Goal: Book appointment/travel/reservation

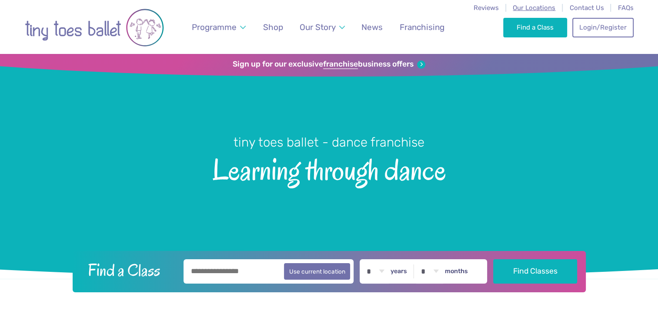
click at [540, 9] on span "Our Locations" at bounding box center [533, 8] width 43 height 8
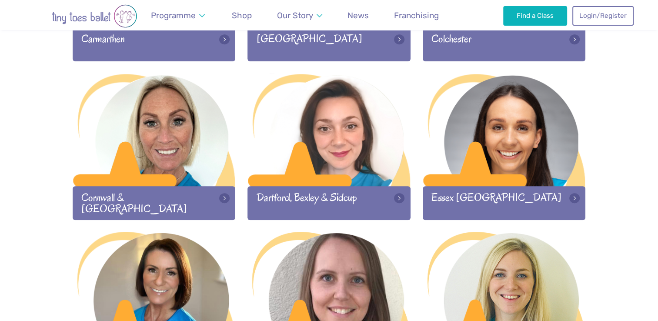
scroll to position [562, 0]
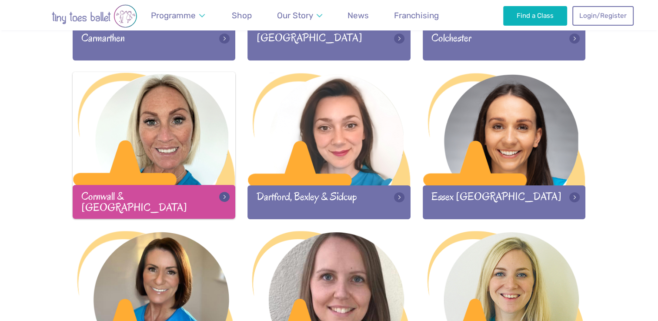
click at [183, 162] on div at bounding box center [154, 129] width 163 height 115
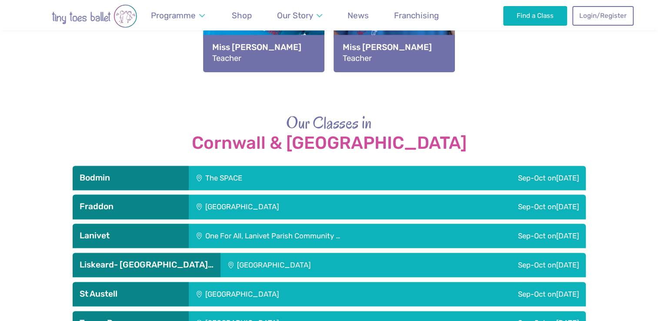
scroll to position [1123, 0]
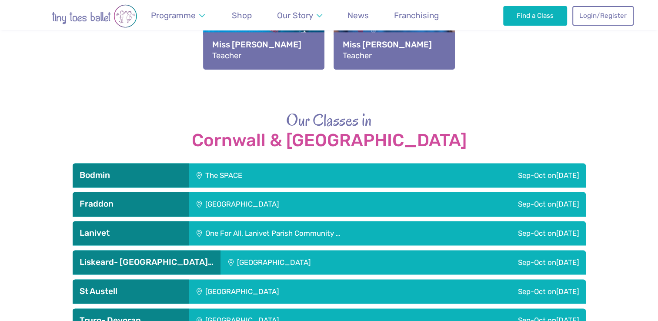
click at [288, 279] on div "St Austell Leisure Centre" at bounding box center [301, 291] width 224 height 24
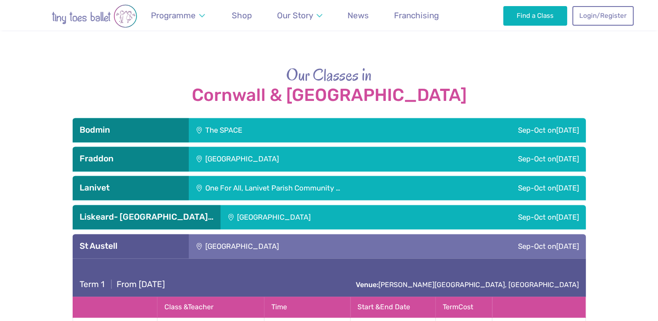
scroll to position [1217, 0]
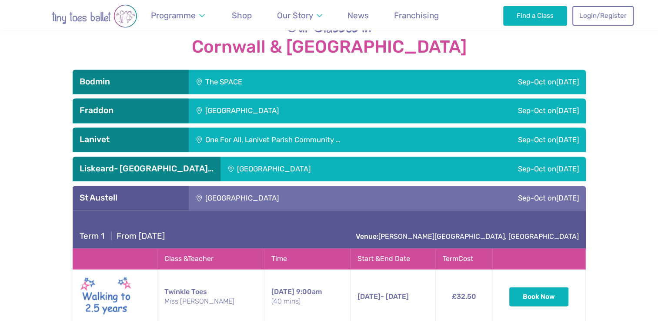
click at [151, 156] on div "Liskeard- [GEOGRAPHIC_DATA]…" at bounding box center [147, 168] width 148 height 24
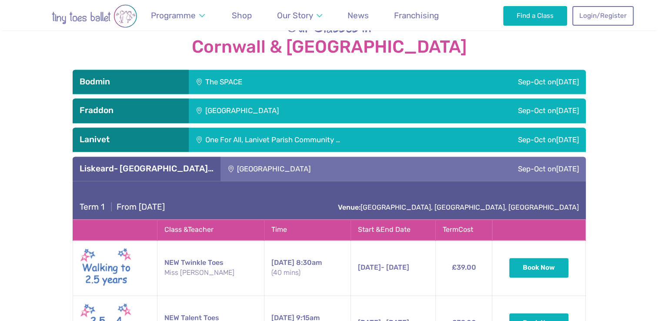
click at [534, 156] on div "Sep-Oct on Saturday" at bounding box center [505, 168] width 159 height 24
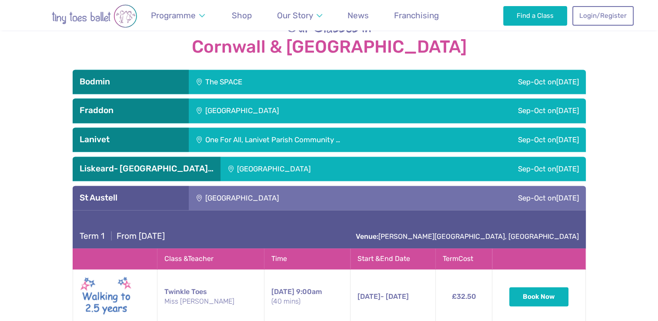
click at [293, 186] on div "[GEOGRAPHIC_DATA]" at bounding box center [301, 198] width 224 height 24
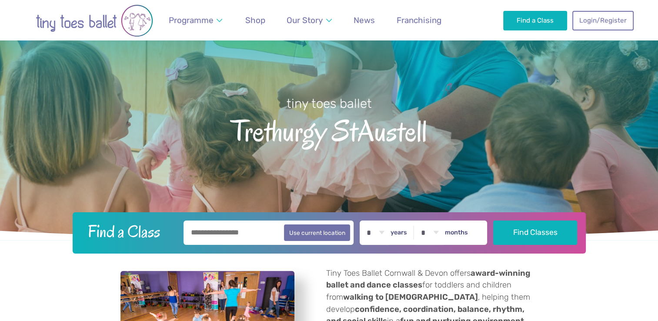
scroll to position [133, 0]
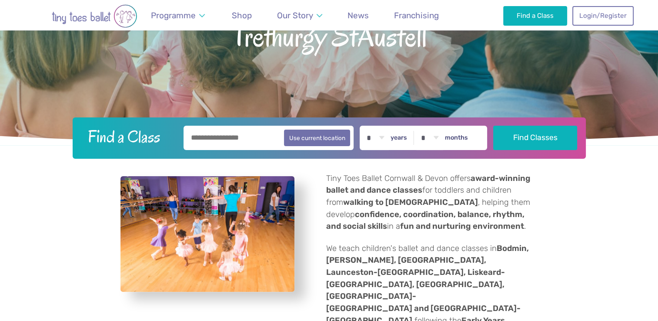
click at [229, 230] on img "View full-size image" at bounding box center [207, 234] width 174 height 116
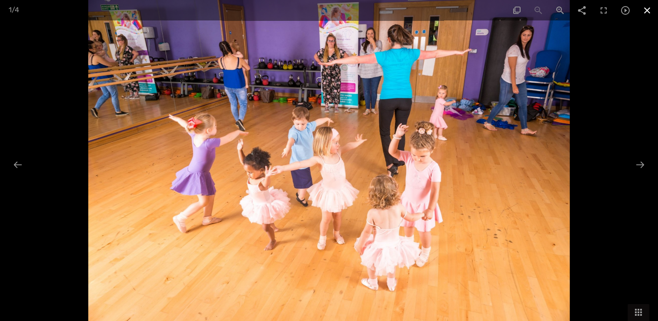
click at [643, 9] on span at bounding box center [647, 10] width 22 height 20
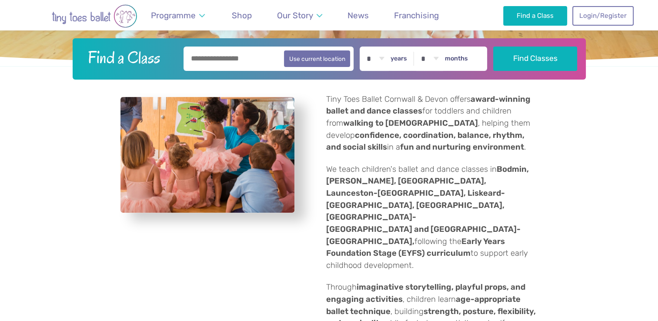
scroll to position [215, 0]
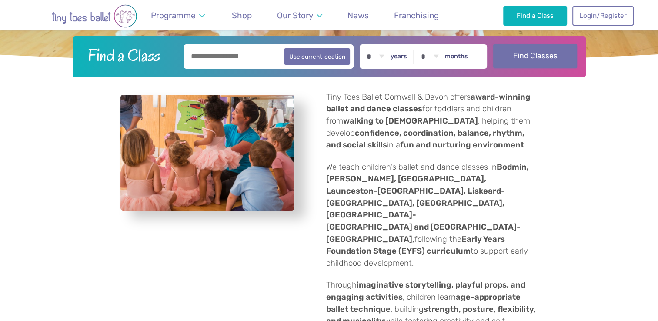
click at [554, 62] on button "Find Classes" at bounding box center [535, 56] width 84 height 24
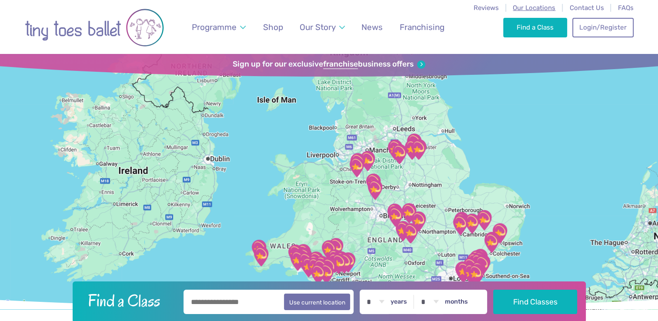
click at [542, 7] on span "Our Locations" at bounding box center [533, 8] width 43 height 8
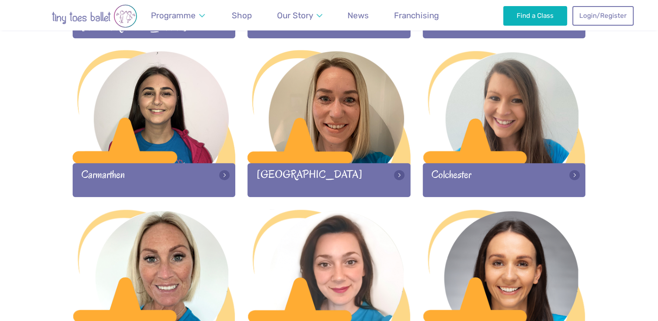
scroll to position [424, 0]
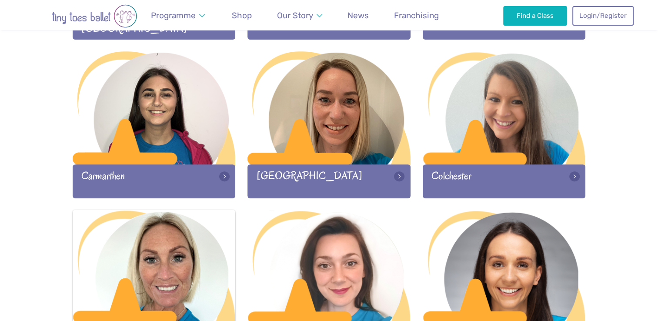
click at [187, 271] on div at bounding box center [154, 266] width 163 height 115
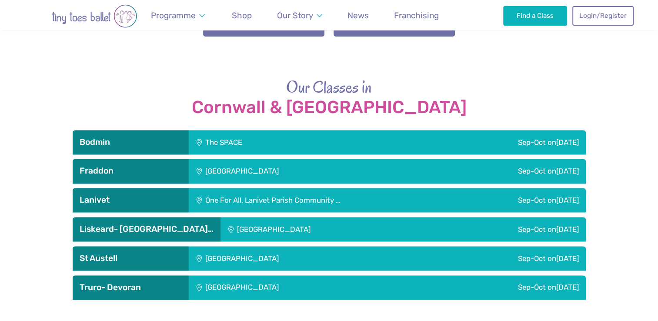
scroll to position [1156, 0]
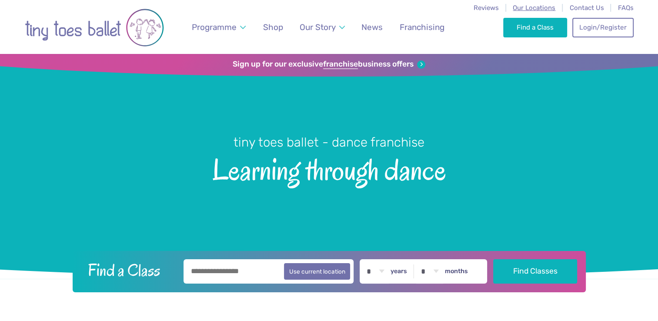
click at [540, 10] on span "Our Locations" at bounding box center [533, 8] width 43 height 8
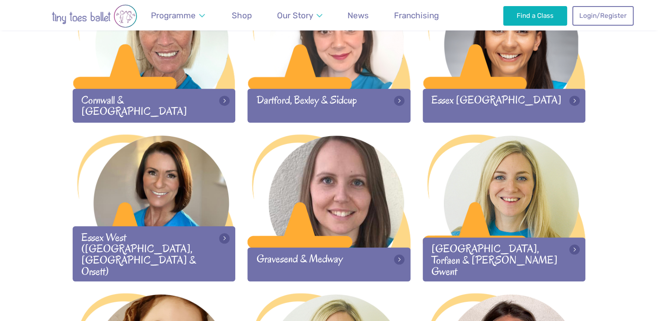
scroll to position [654, 0]
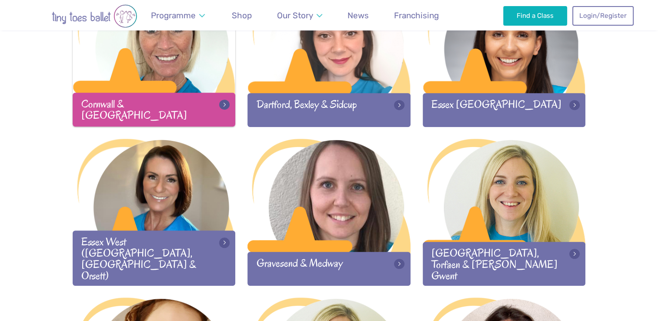
click at [184, 90] on div at bounding box center [154, 37] width 163 height 115
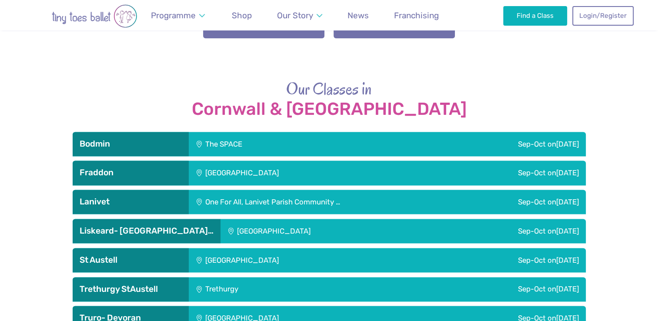
scroll to position [1156, 0]
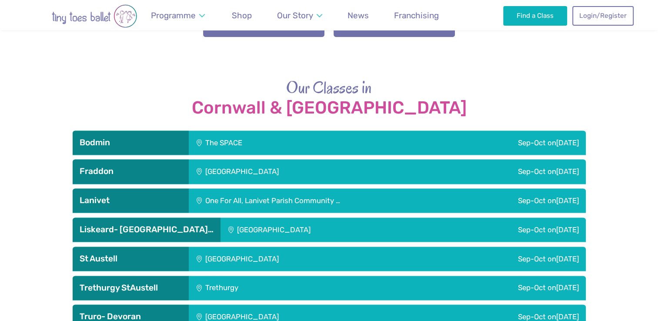
click at [195, 276] on div "Trethurgy" at bounding box center [274, 288] width 171 height 24
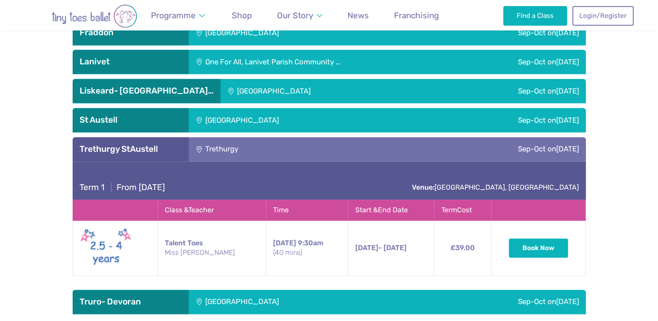
scroll to position [1297, 0]
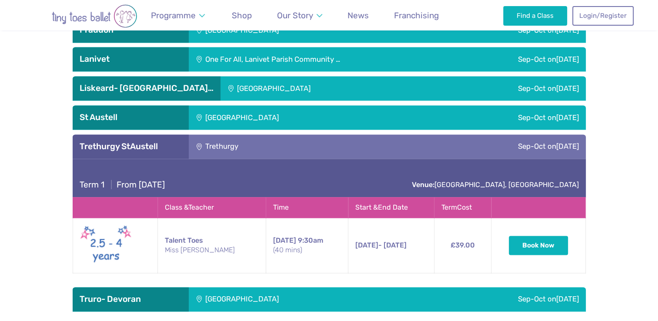
click at [293, 105] on div "[GEOGRAPHIC_DATA]" at bounding box center [301, 117] width 224 height 24
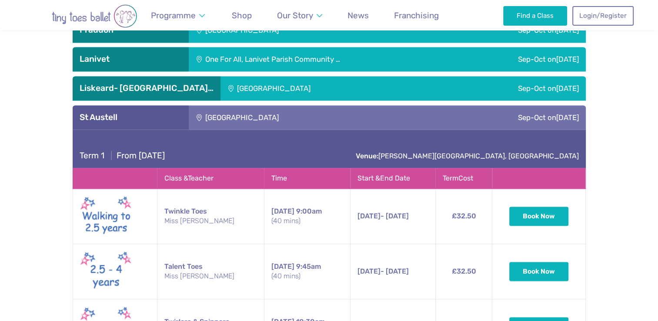
click at [276, 105] on div "[GEOGRAPHIC_DATA]" at bounding box center [301, 117] width 224 height 24
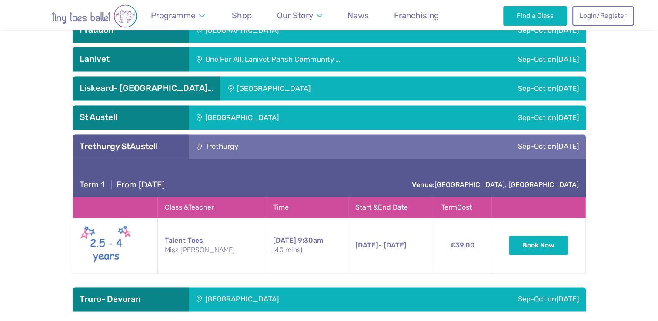
click at [459, 232] on div "Term 1 | From Thursday 11th September Venue: Trethurgy Social Hall, St.Austell …" at bounding box center [329, 220] width 513 height 123
click at [212, 105] on div "[GEOGRAPHIC_DATA]" at bounding box center [301, 117] width 224 height 24
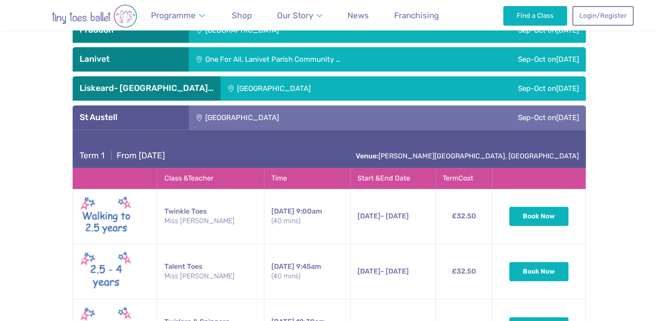
click at [91, 112] on h3 "St Austell" at bounding box center [131, 117] width 102 height 10
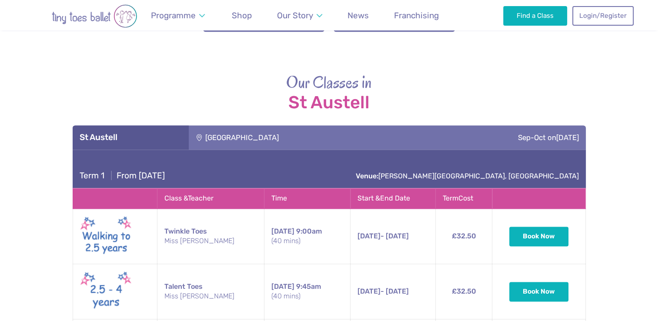
scroll to position [1254, 0]
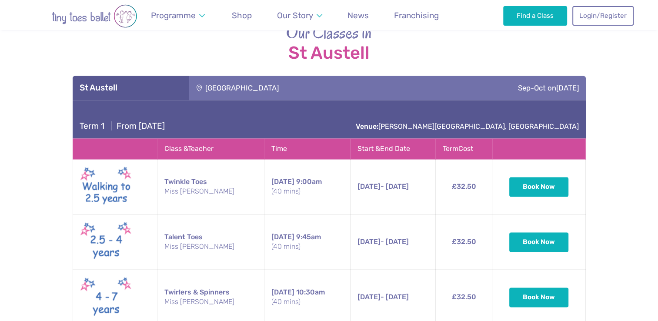
scroll to position [1286, 0]
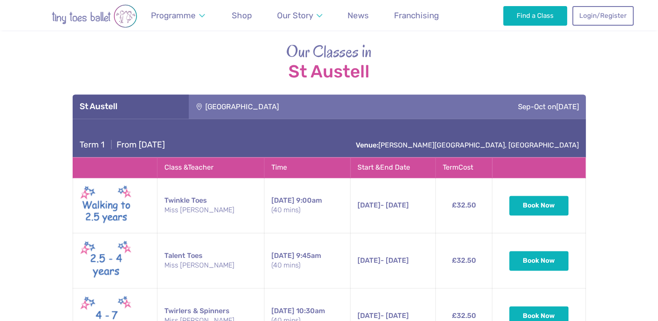
click at [358, 94] on div "[GEOGRAPHIC_DATA]" at bounding box center [301, 106] width 224 height 24
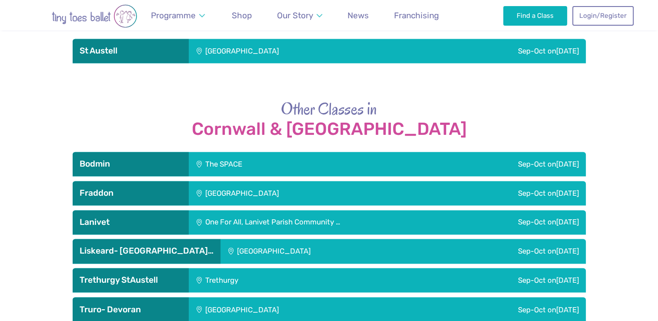
scroll to position [1362, 0]
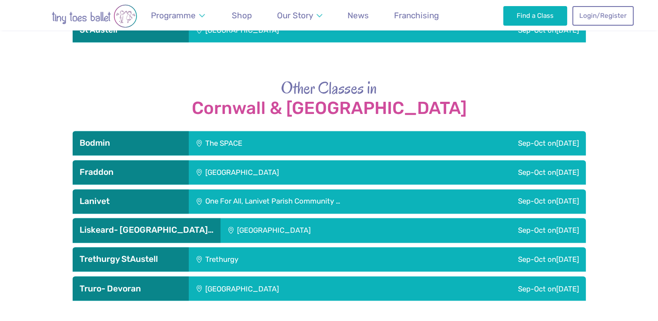
click at [217, 247] on div "Trethurgy" at bounding box center [274, 259] width 171 height 24
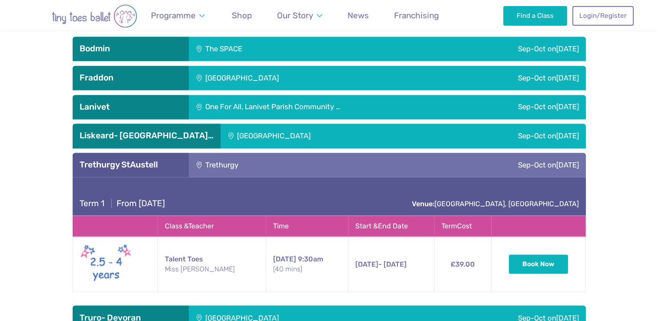
scroll to position [1460, 0]
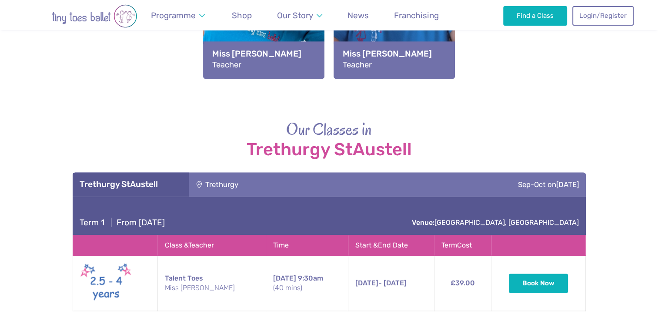
scroll to position [1186, 0]
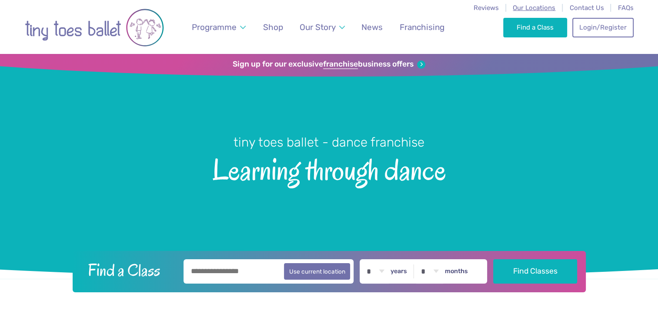
click at [522, 4] on span "Our Locations" at bounding box center [533, 8] width 43 height 8
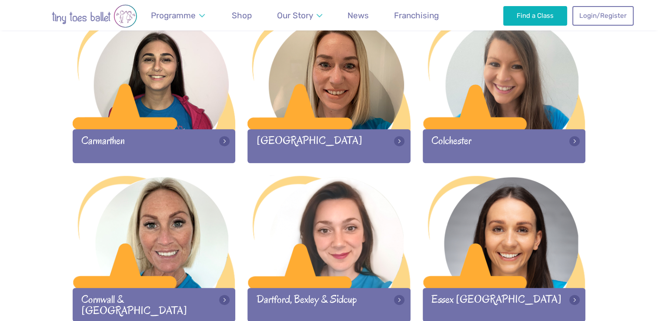
scroll to position [479, 0]
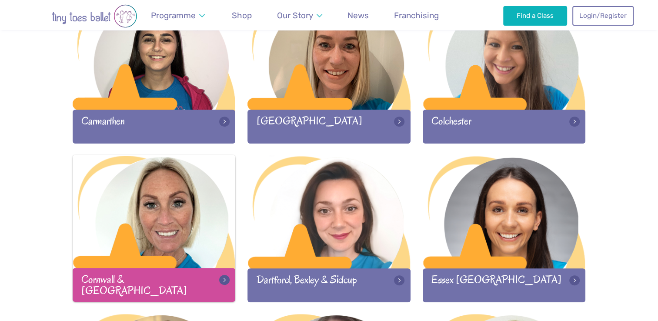
click at [180, 229] on div at bounding box center [154, 212] width 163 height 115
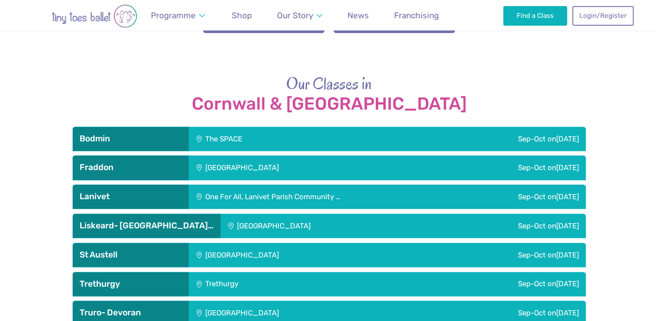
scroll to position [1168, 0]
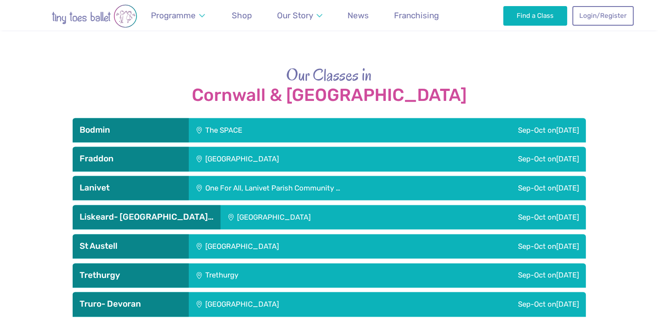
click at [369, 263] on div "Sep-Oct on Thursday" at bounding box center [473, 275] width 226 height 24
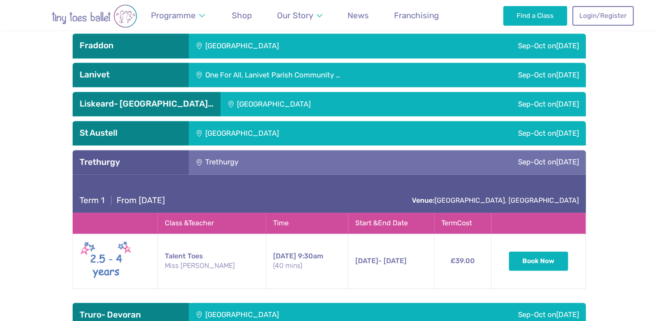
scroll to position [1286, 0]
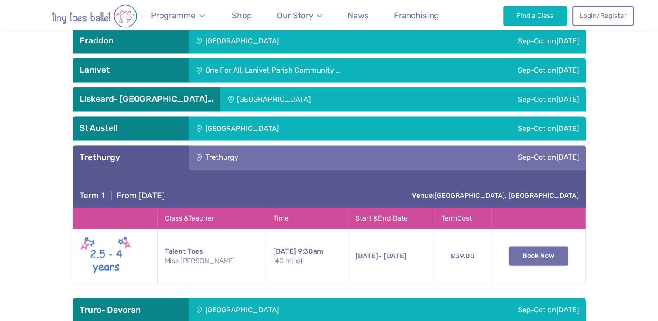
click at [522, 246] on button "Book Now" at bounding box center [538, 255] width 59 height 19
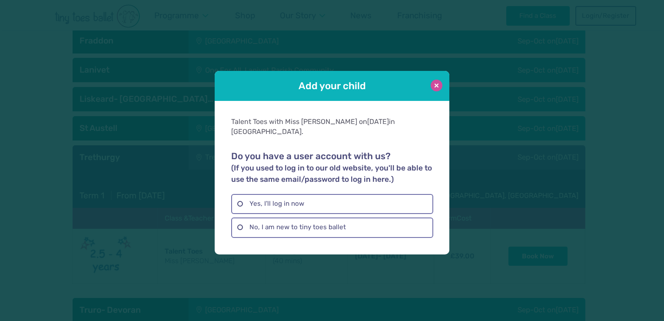
click at [437, 91] on button at bounding box center [437, 86] width 12 height 12
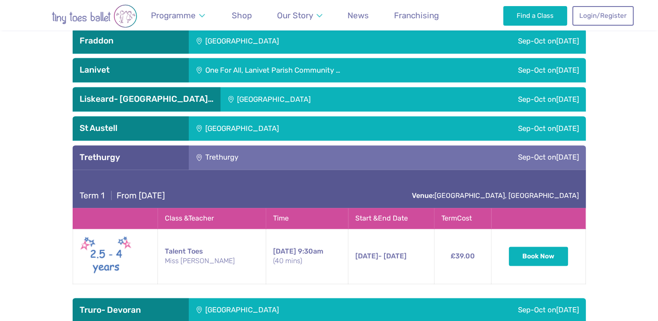
click at [641, 244] on div "Our Classes in Cornwall & Devon Bodmin The SPACE Sep-Oct on Friday Term 1 | Fro…" at bounding box center [329, 134] width 658 height 376
click at [629, 117] on div "Our Classes in Cornwall & Devon Bodmin The SPACE Sep-Oct on Friday Term 1 | Fro…" at bounding box center [329, 134] width 658 height 376
click at [273, 145] on div "Trethurgy" at bounding box center [274, 157] width 171 height 24
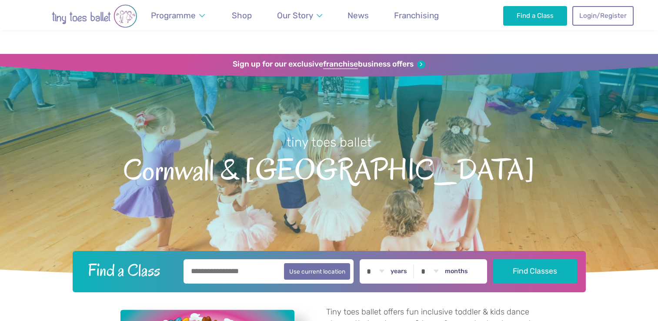
scroll to position [1286, 0]
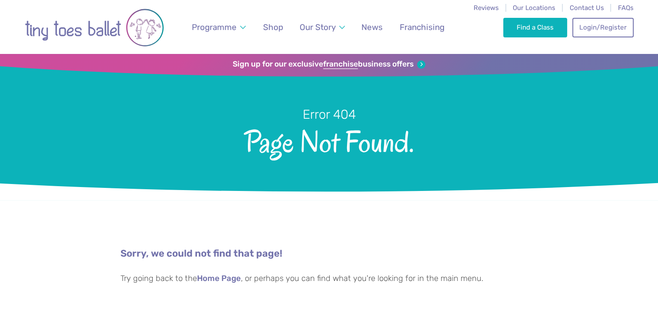
click at [461, 27] on div "Programme Weekly Classes Inclusive Dance Classes Parties Nursery & Schools Inte…" at bounding box center [329, 27] width 608 height 54
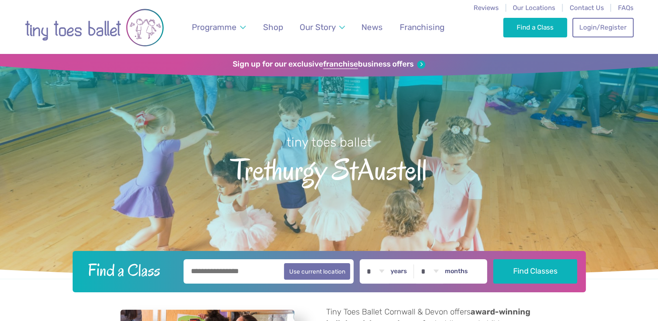
click at [290, 179] on span "Trethurgy StAustell" at bounding box center [328, 168] width 627 height 35
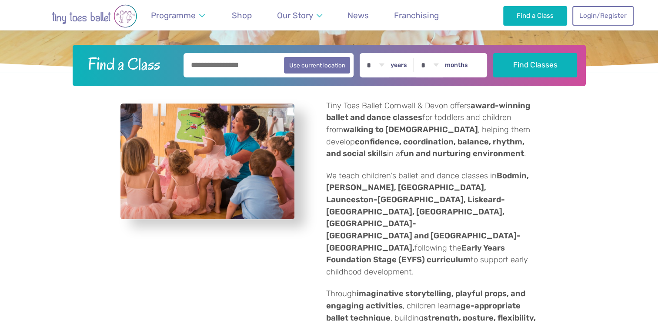
scroll to position [208, 0]
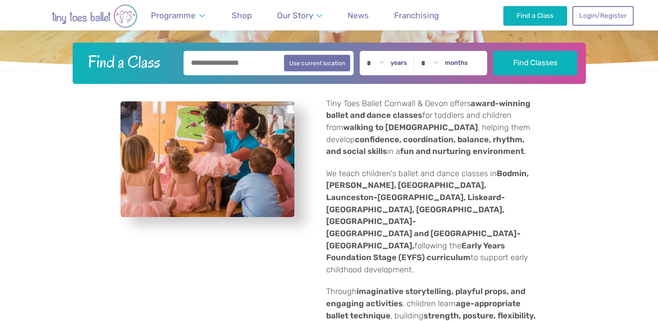
click at [363, 131] on strong "walking to [DEMOGRAPHIC_DATA]" at bounding box center [410, 128] width 135 height 10
drag, startPoint x: 326, startPoint y: 171, endPoint x: 463, endPoint y: 237, distance: 152.2
click at [463, 237] on p "We teach children's ballet and dance classes in Bodmin, Bodmin-Lanivet, Fraddon…" at bounding box center [432, 222] width 212 height 108
copy p "We teach children's ballet and dance classes in Bodmin, Bodmin-Lanivet, Fraddon…"
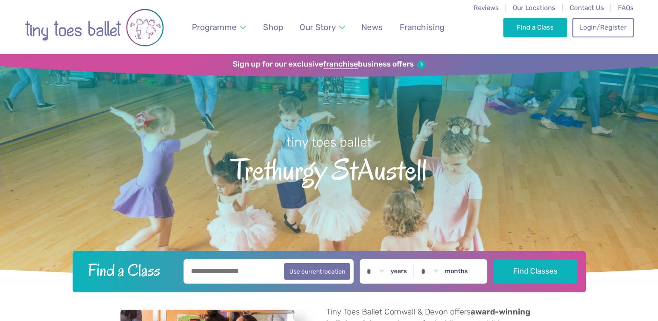
click at [49, 185] on span "Trethurgy StAustell" at bounding box center [328, 168] width 627 height 35
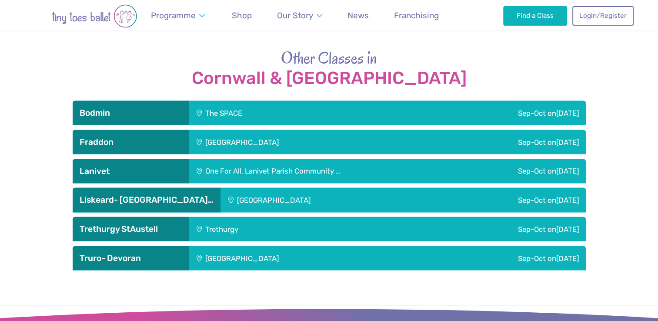
scroll to position [1658, 0]
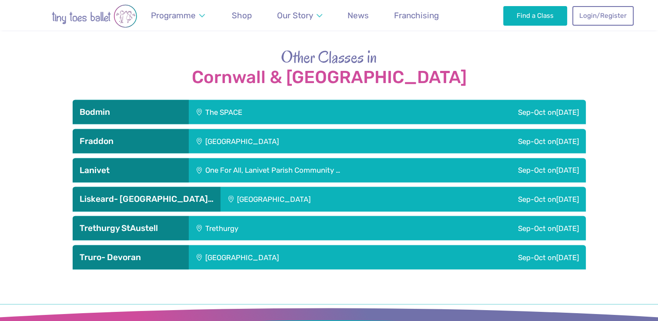
click at [190, 216] on div "Trethurgy" at bounding box center [274, 228] width 171 height 24
